Goal: Transaction & Acquisition: Subscribe to service/newsletter

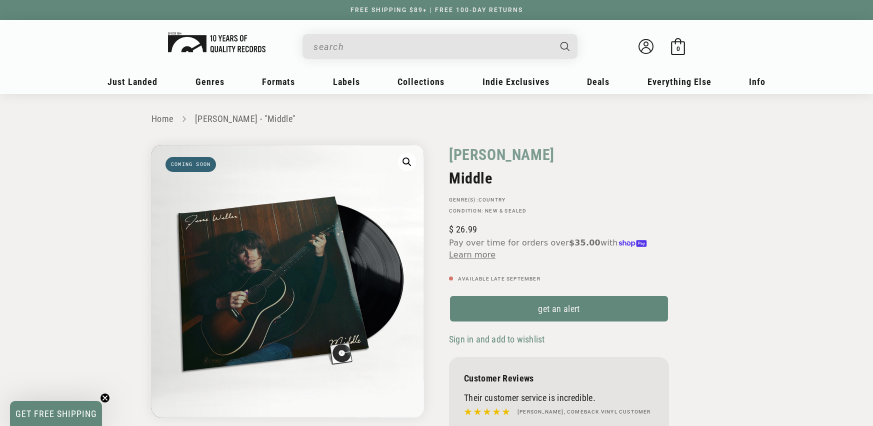
click at [232, 49] on img at bounding box center [216, 42] width 97 height 20
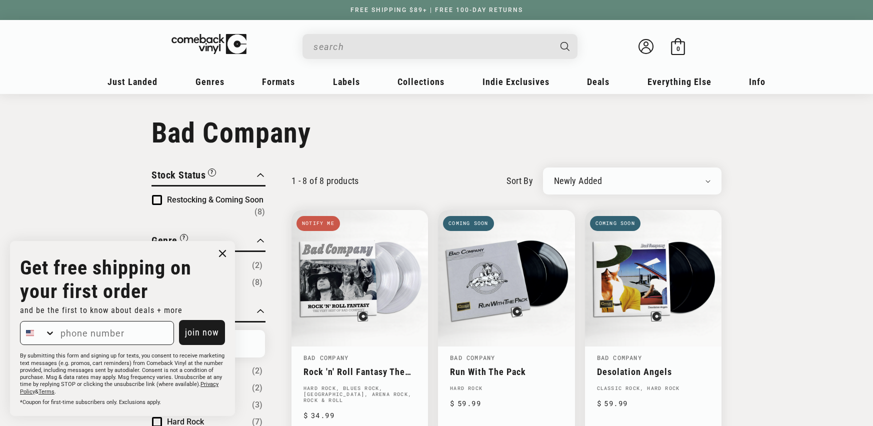
click at [369, 43] on input "When autocomplete results are available use up and down arrows to review and en…" at bounding box center [431, 46] width 237 height 20
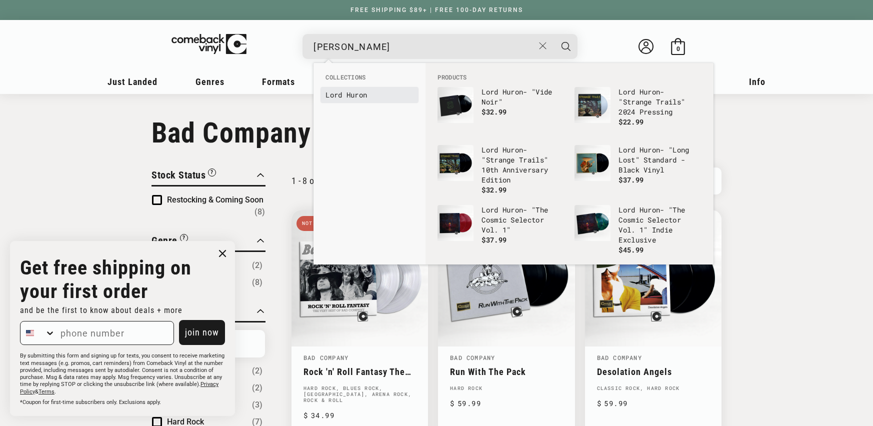
type input "lord huron"
click at [367, 93] on b "Huron" at bounding box center [356, 94] width 21 height 9
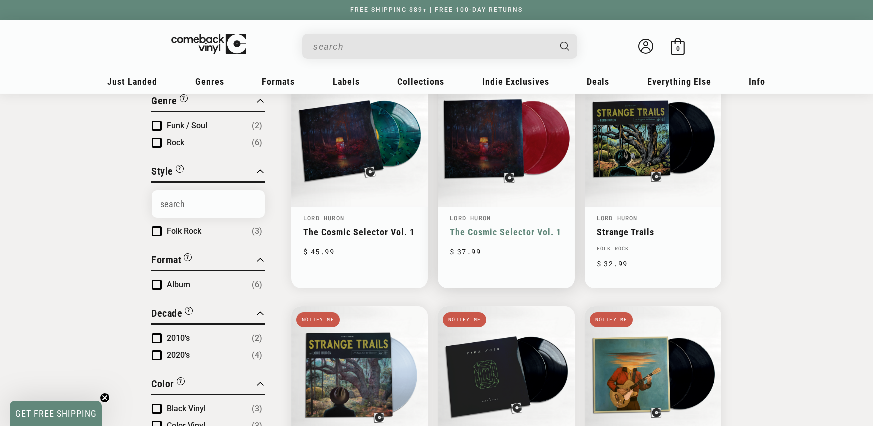
scroll to position [125, 0]
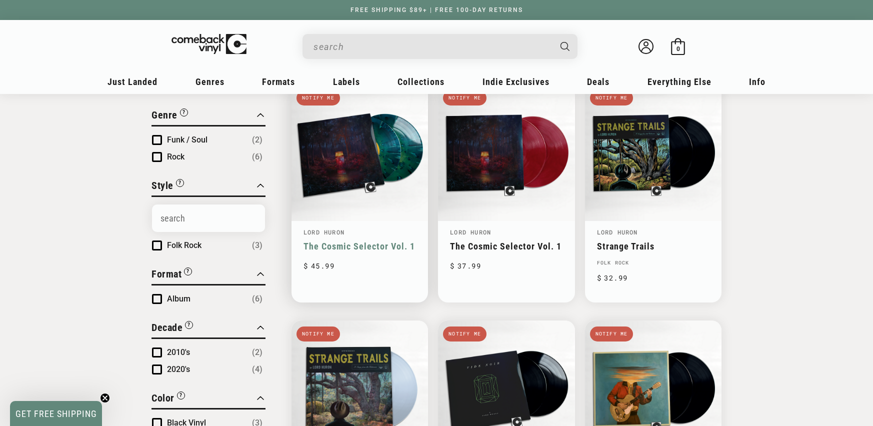
click at [414, 241] on link "The Cosmic Selector Vol. 1" at bounding box center [359, 246] width 112 height 10
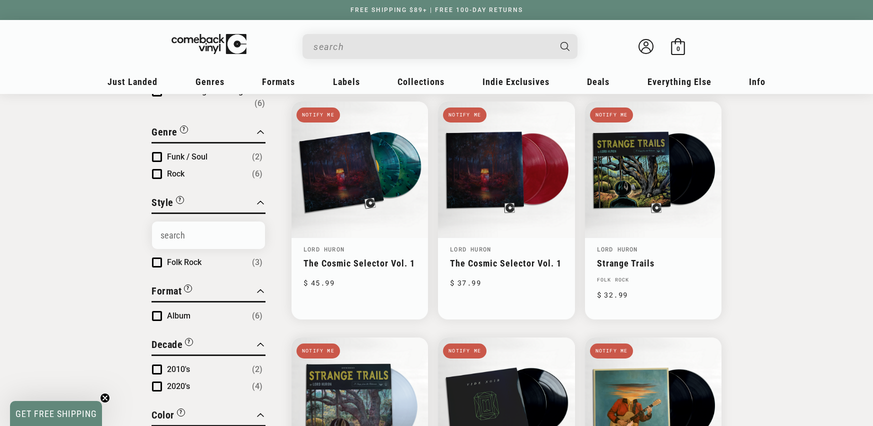
scroll to position [125, 0]
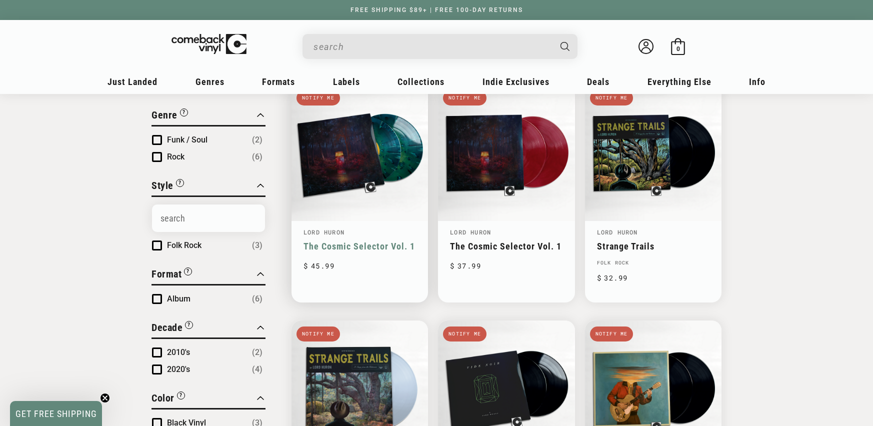
click at [355, 241] on link "The Cosmic Selector Vol. 1" at bounding box center [359, 246] width 112 height 10
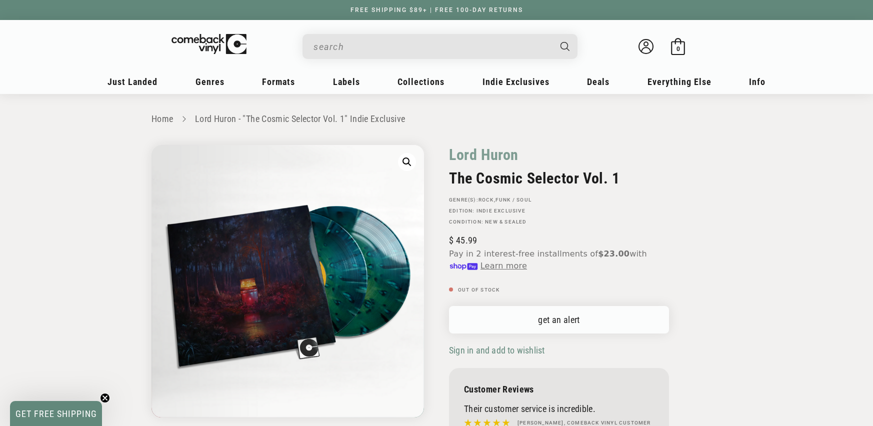
click at [569, 320] on link "get an alert" at bounding box center [559, 319] width 220 height 27
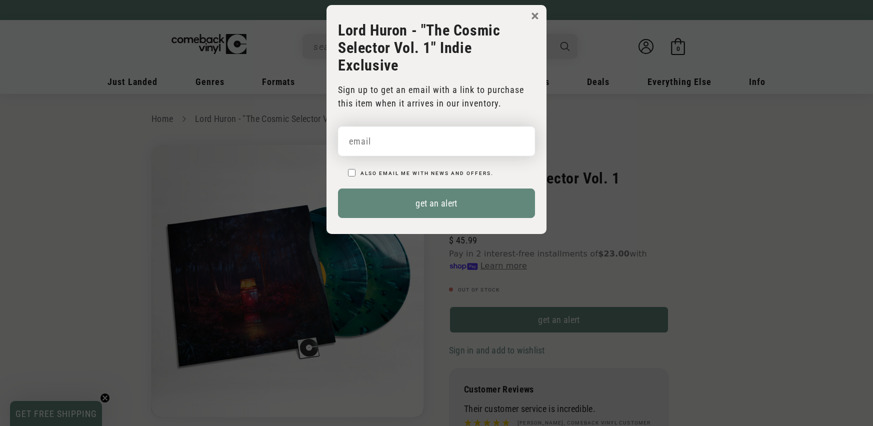
click at [472, 126] on input "email" at bounding box center [436, 140] width 197 height 29
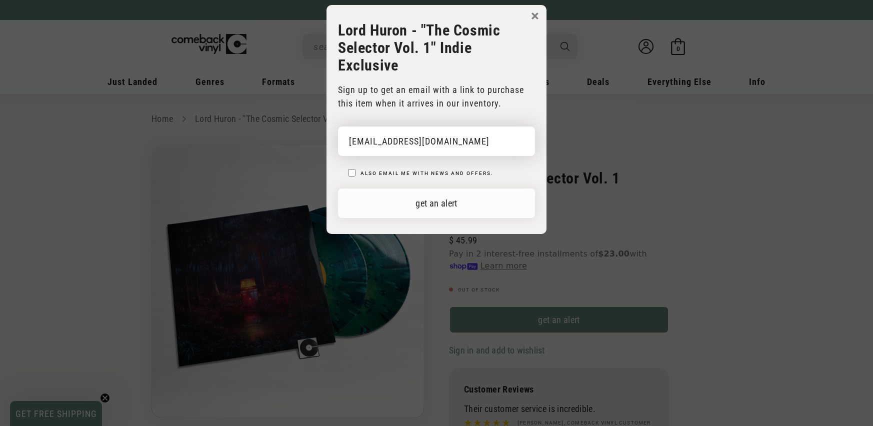
type input "elisegibb20@gmail.com"
click at [467, 188] on button "get an alert" at bounding box center [436, 202] width 197 height 29
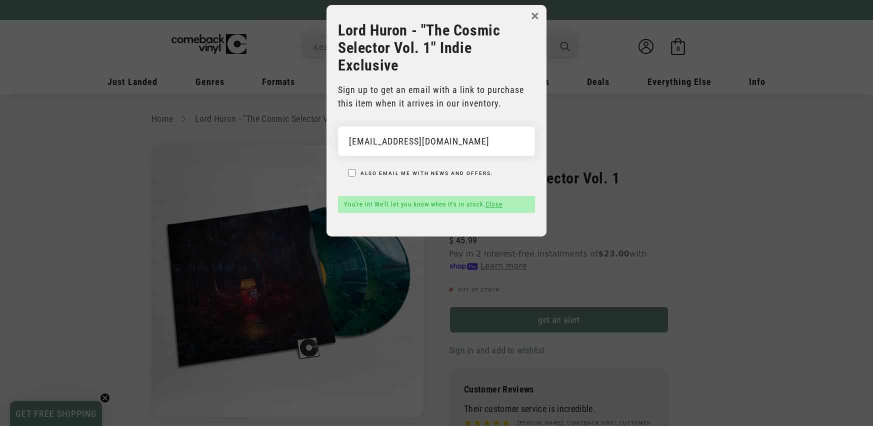
click at [605, 155] on body "× Lord Huron - "The Cosmic Selector Vol. 1" Indie Exclusive Sign up to get an e…" at bounding box center [436, 218] width 873 height 426
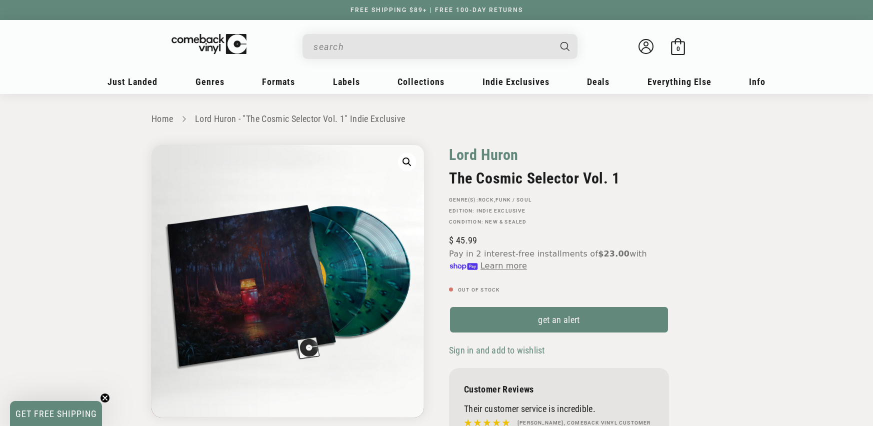
click at [481, 157] on link "Lord Huron" at bounding box center [483, 154] width 69 height 19
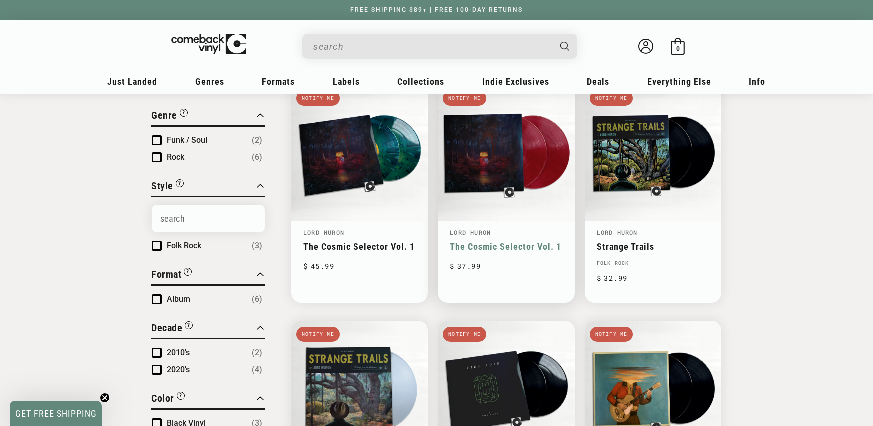
scroll to position [125, 0]
click at [501, 241] on link "The Cosmic Selector Vol. 1" at bounding box center [506, 246] width 112 height 10
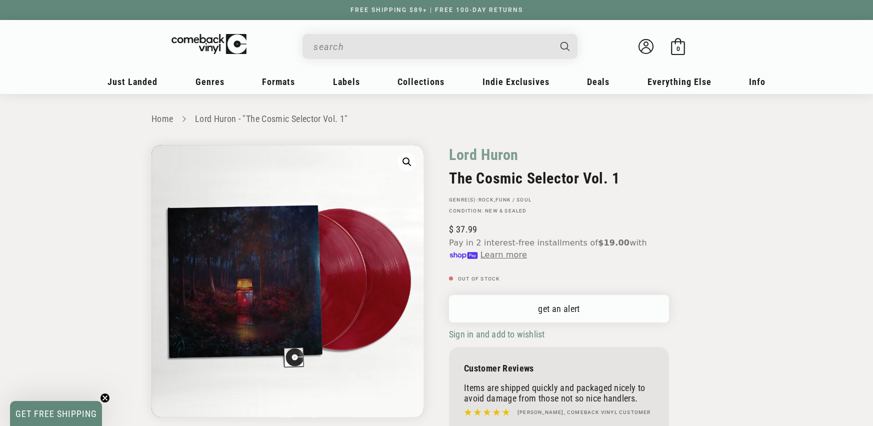
click at [511, 305] on link "get an alert" at bounding box center [559, 308] width 220 height 27
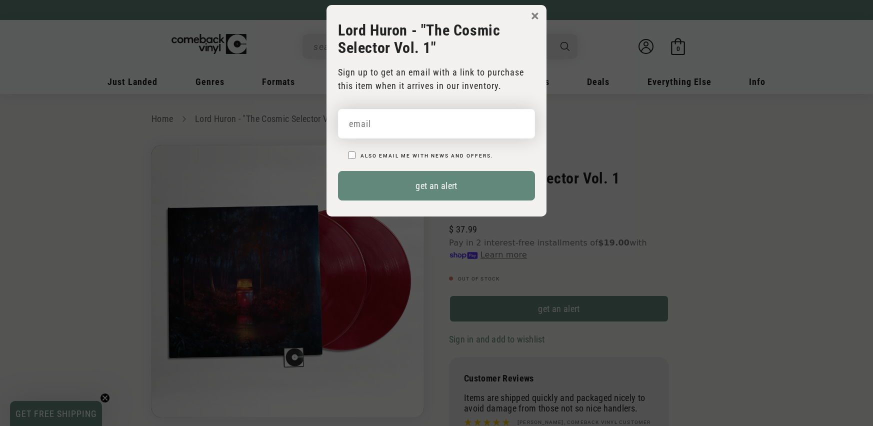
click at [441, 120] on input "email" at bounding box center [436, 123] width 197 height 29
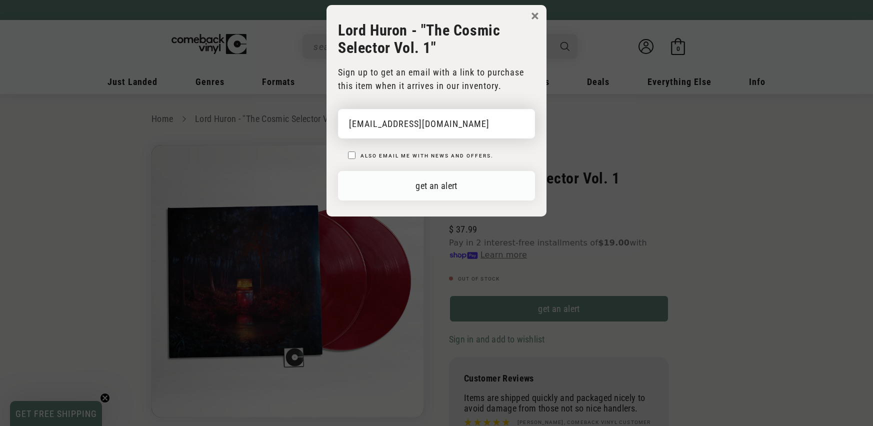
type input "elisegibb20@gmail.com"
click at [452, 177] on button "get an alert" at bounding box center [436, 185] width 197 height 29
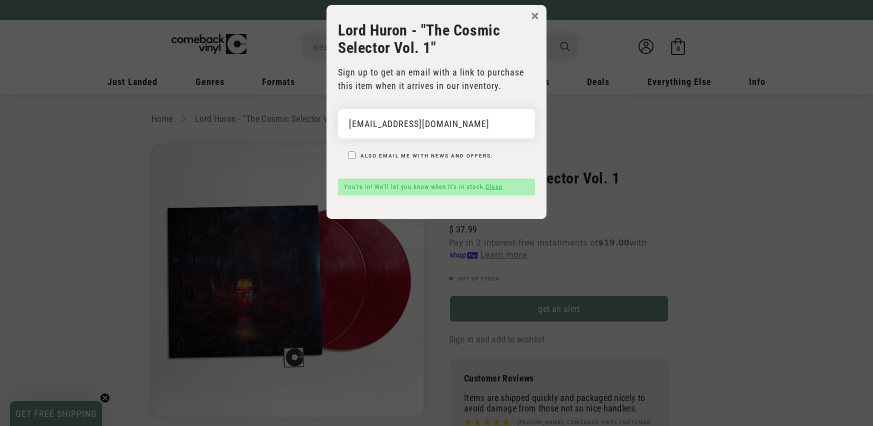
click at [533, 13] on button "×" at bounding box center [535, 15] width 8 height 15
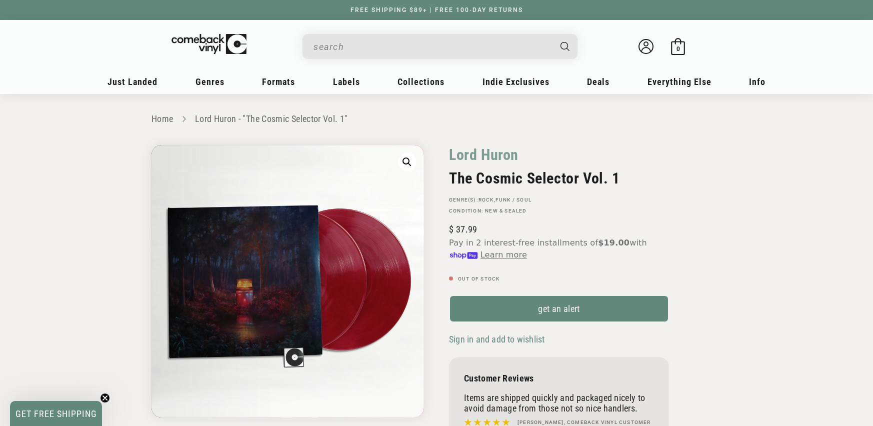
click at [366, 45] on input "When autocomplete results are available use up and down arrows to review and en…" at bounding box center [431, 46] width 237 height 20
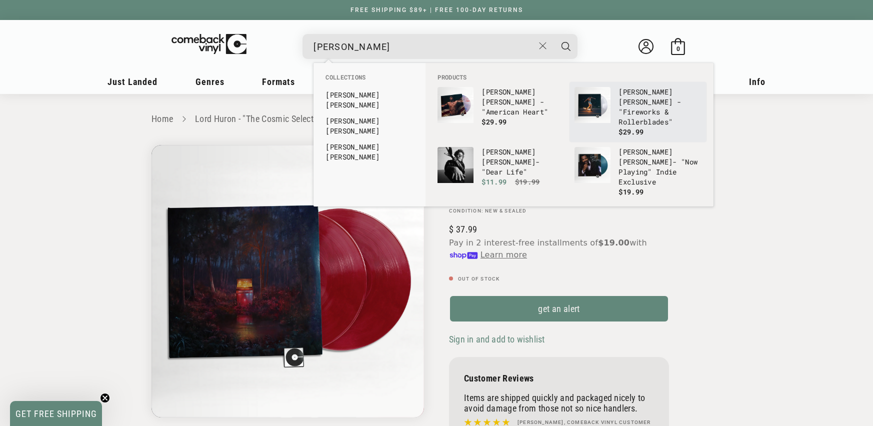
type input "benson"
click at [628, 130] on link "Benson Boone - "Fireworks & Rollerblades" $29.99" at bounding box center [637, 112] width 127 height 50
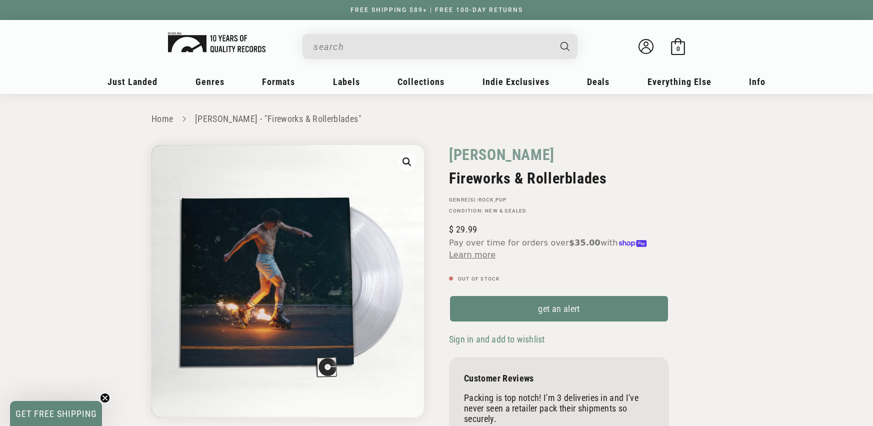
click at [234, 50] on img at bounding box center [216, 42] width 97 height 20
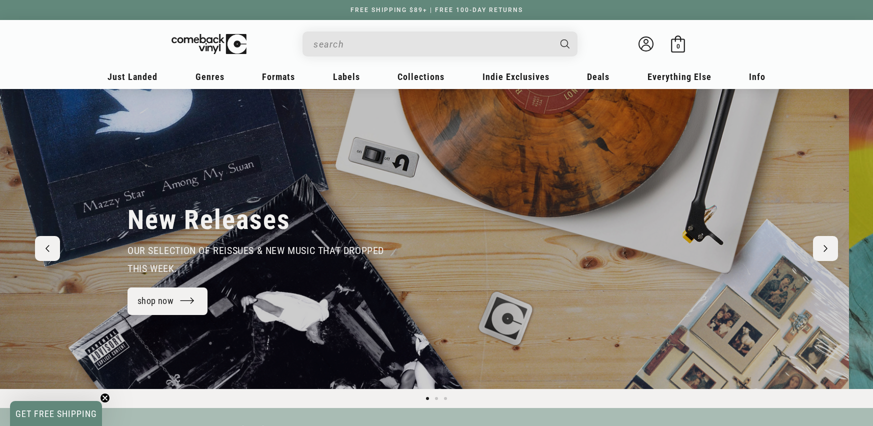
scroll to position [0, 3]
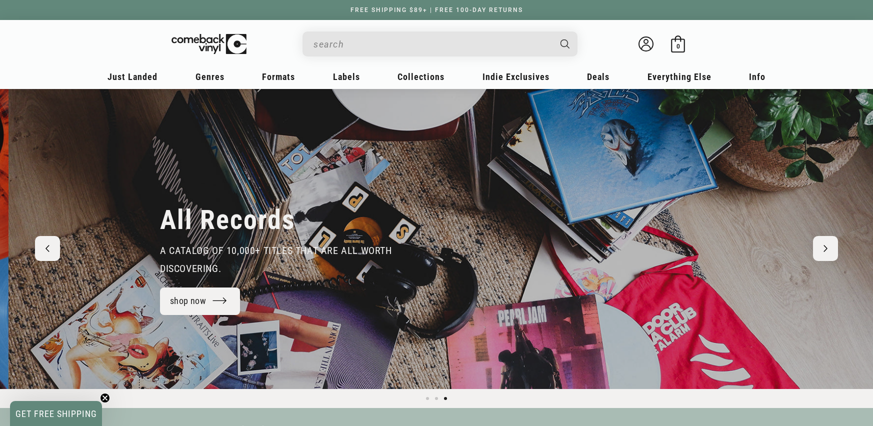
scroll to position [0, 1746]
